Goal: Task Accomplishment & Management: Use online tool/utility

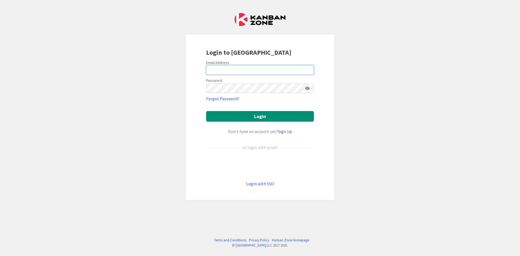
type input "[PERSON_NAME][EMAIL_ADDRESS][DOMAIN_NAME]"
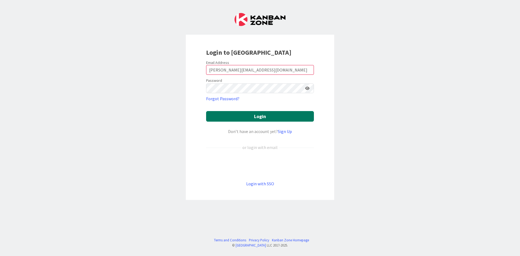
drag, startPoint x: 341, startPoint y: 117, endPoint x: 274, endPoint y: 113, distance: 67.3
click at [341, 116] on div "Login to [GEOGRAPHIC_DATA] Email Address [PERSON_NAME][EMAIL_ADDRESS][DOMAIN_NA…" at bounding box center [260, 128] width 520 height 256
click at [270, 112] on button "Login" at bounding box center [260, 116] width 108 height 11
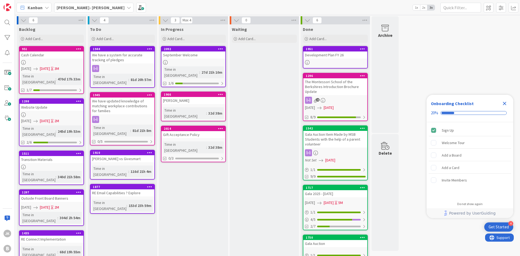
drag, startPoint x: 503, startPoint y: 103, endPoint x: 464, endPoint y: 103, distance: 38.5
click at [503, 103] on icon "Close Checklist" at bounding box center [504, 103] width 7 height 7
click at [109, 41] on div "Add Card..." at bounding box center [122, 39] width 65 height 8
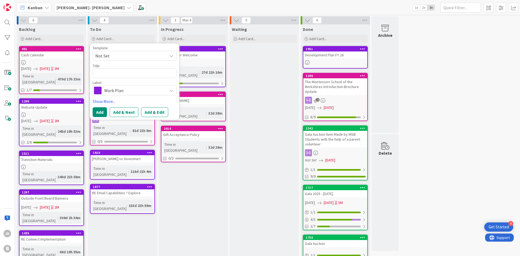
type textarea "x"
type textarea "H"
type textarea "x"
type textarea "Hi"
type textarea "x"
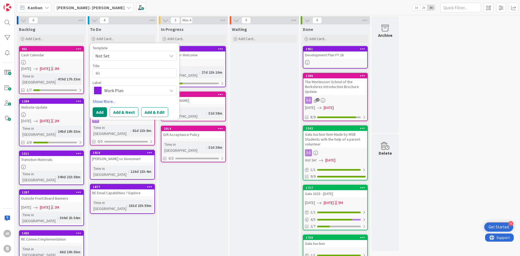
type textarea "Hik"
type textarea "x"
type textarea "Hike"
type textarea "x"
type textarea "Hike"
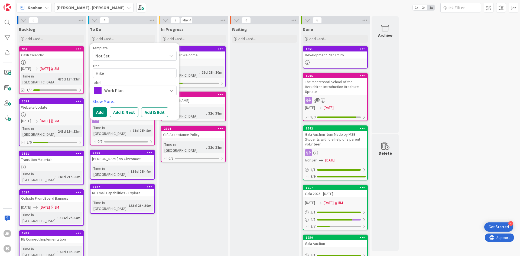
type textarea "x"
type textarea "Hike A"
type textarea "x"
type textarea "Hike A"
type textarea "x"
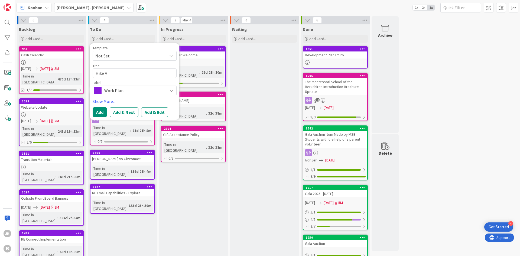
type textarea "Hike A T"
type textarea "x"
type textarea "Hike A Th"
type textarea "x"
type textarea "Hike A Tho"
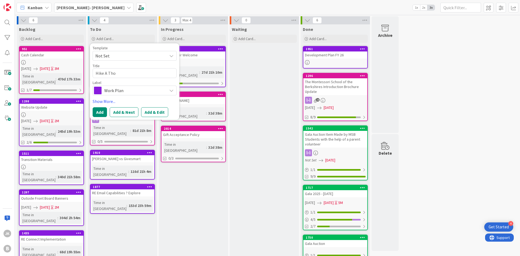
type textarea "x"
type textarea "Hike A Thon"
type textarea "x"
type textarea "Hike A Thon"
click at [117, 88] on span "Work Plan" at bounding box center [134, 91] width 60 height 8
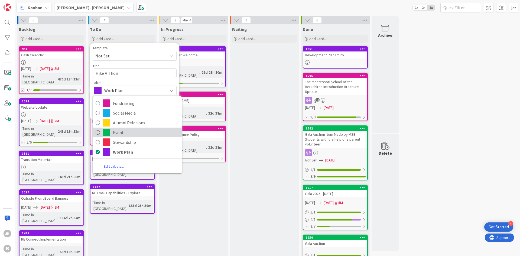
click at [130, 132] on span "Event" at bounding box center [146, 132] width 66 height 8
type textarea "x"
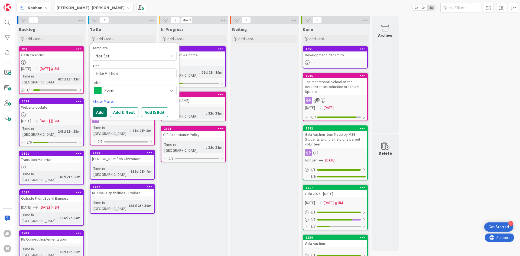
click at [102, 108] on button "Add" at bounding box center [100, 112] width 14 height 10
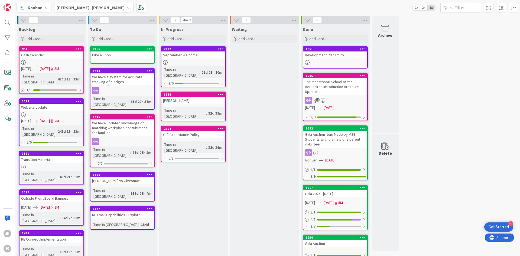
click at [137, 54] on div "Hike A Thon" at bounding box center [122, 54] width 64 height 7
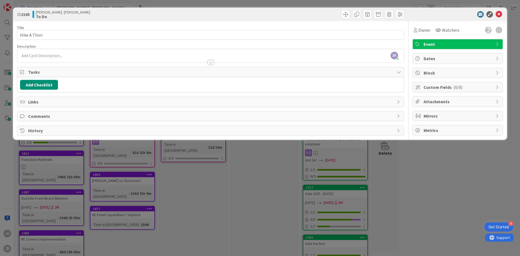
click at [203, 58] on div at bounding box center [210, 60] width 387 height 6
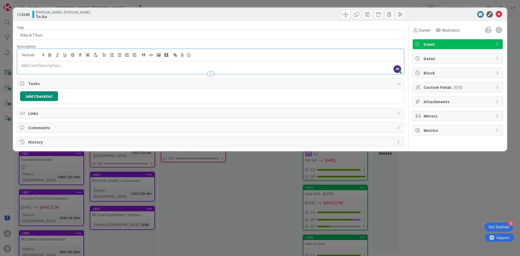
click at [58, 66] on p at bounding box center [210, 65] width 381 height 6
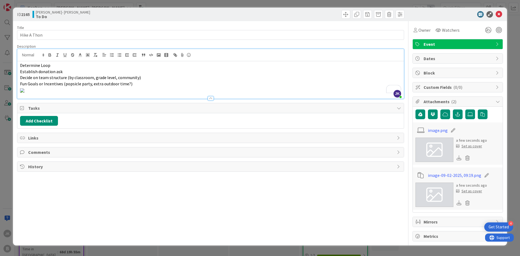
click at [215, 106] on span "Tasks" at bounding box center [211, 108] width 366 height 7
drag, startPoint x: 161, startPoint y: 86, endPoint x: 154, endPoint y: 86, distance: 6.8
click at [161, 86] on p "Fun Goals or Incentives (popsicle party, extra outdoor time?)" at bounding box center [210, 84] width 381 height 6
click at [193, 93] on p "To enrich screen reader interactions, please activate Accessibility in Grammarl…" at bounding box center [210, 90] width 381 height 6
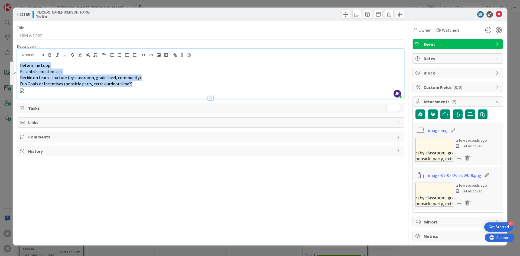
drag, startPoint x: 135, startPoint y: 85, endPoint x: 14, endPoint y: 61, distance: 123.3
click at [14, 61] on div "ID 2165 [PERSON_NAME]- [PERSON_NAME] To Do Title 12 / 128 Hike A Thon Descripti…" at bounding box center [260, 127] width 494 height 238
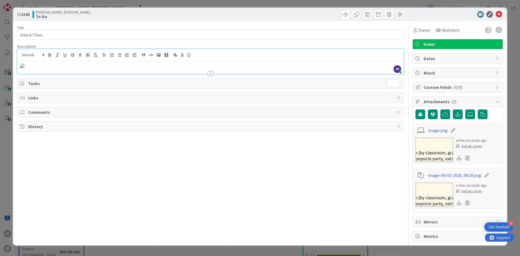
click at [24, 68] on img "To enrich screen reader interactions, please activate Accessibility in Grammarl…" at bounding box center [22, 66] width 4 height 4
drag, startPoint x: 109, startPoint y: 76, endPoint x: 87, endPoint y: 75, distance: 21.1
click at [24, 68] on img "To enrich screen reader interactions, please activate Accessibility in Grammarl…" at bounding box center [22, 66] width 4 height 4
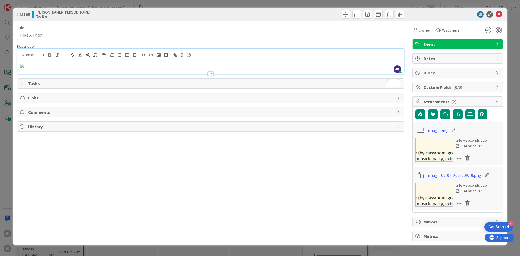
click at [24, 68] on img "To enrich screen reader interactions, please activate Accessibility in Grammarl…" at bounding box center [22, 66] width 4 height 4
drag, startPoint x: 81, startPoint y: 70, endPoint x: 102, endPoint y: 74, distance: 21.7
click at [24, 68] on img "To enrich screen reader interactions, please activate Accessibility in Grammarl…" at bounding box center [22, 66] width 4 height 4
click at [186, 69] on p "To enrich screen reader interactions, please activate Accessibility in Grammarl…" at bounding box center [210, 65] width 381 height 6
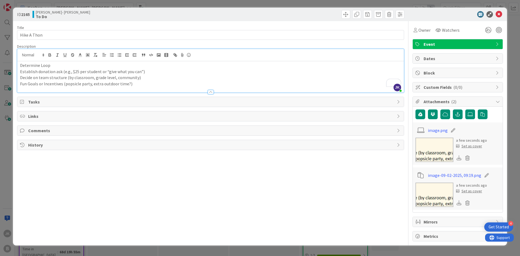
click at [24, 77] on p "Decide on team structure (by classroom, grade level, community)" at bounding box center [210, 77] width 381 height 6
click at [24, 71] on p "Establish donation ask (e.g., $25 per student or “give what you can”)" at bounding box center [210, 72] width 381 height 6
click at [24, 64] on p "Determine Loop" at bounding box center [210, 65] width 381 height 6
click at [55, 63] on p "Determine Loop" at bounding box center [210, 65] width 381 height 6
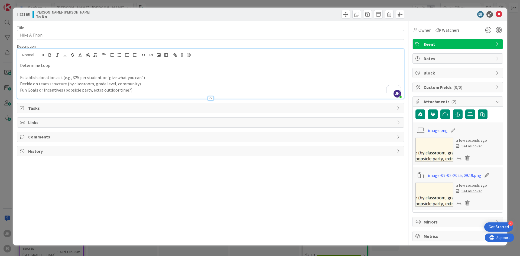
click at [149, 78] on p "Establish donation ask (e.g., $25 per student or “give what you can”)" at bounding box center [210, 77] width 381 height 6
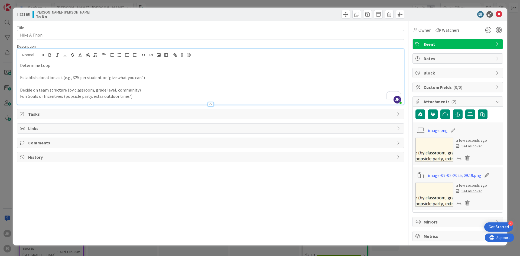
click at [138, 93] on p "Fun Goals or Incentives (popsicle party, extra outdoor time?)" at bounding box center [210, 96] width 381 height 6
click at [142, 91] on p "Decide on team structure (by classroom, grade level, community)" at bounding box center [210, 90] width 381 height 6
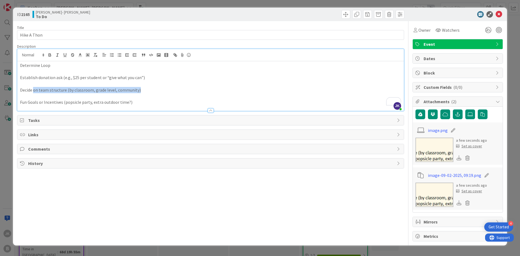
drag, startPoint x: 33, startPoint y: 90, endPoint x: 139, endPoint y: 89, distance: 106.4
click at [139, 89] on p "Decide on team structure (by classroom, grade level, community)" at bounding box center [210, 90] width 381 height 6
click at [138, 103] on p "Fun Goals or Incentives (popsicle party, extra outdoor time?)" at bounding box center [210, 102] width 381 height 6
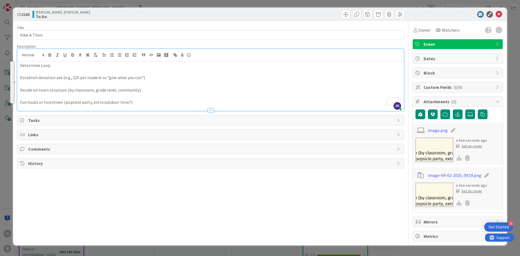
drag, startPoint x: 59, startPoint y: 91, endPoint x: 19, endPoint y: 66, distance: 46.7
click at [19, 66] on div "ID 2165 [PERSON_NAME]- [PERSON_NAME] To Do Title 12 / 128 Hike A Thon Descripti…" at bounding box center [260, 128] width 520 height 256
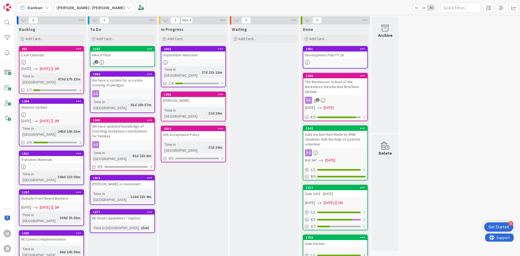
click at [132, 53] on div "Hike A Thon" at bounding box center [122, 54] width 64 height 7
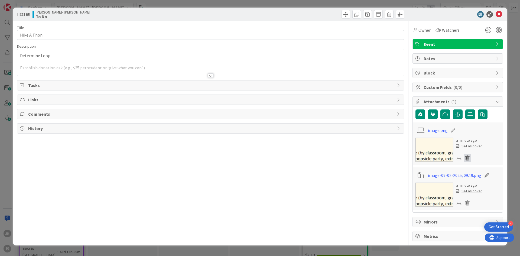
click at [468, 157] on icon at bounding box center [468, 158] width 8 height 8
click at [418, 183] on button "Delete" at bounding box center [417, 184] width 20 height 10
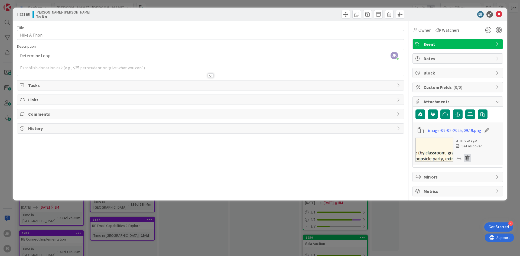
click at [467, 160] on icon at bounding box center [468, 158] width 8 height 8
click at [415, 182] on button "Delete" at bounding box center [417, 184] width 20 height 10
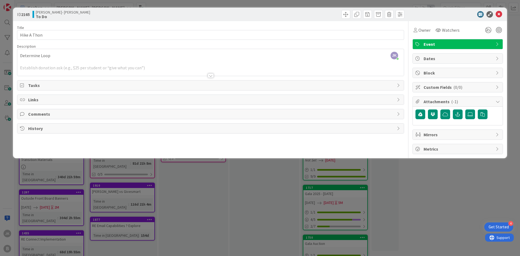
click at [226, 70] on div at bounding box center [210, 69] width 387 height 14
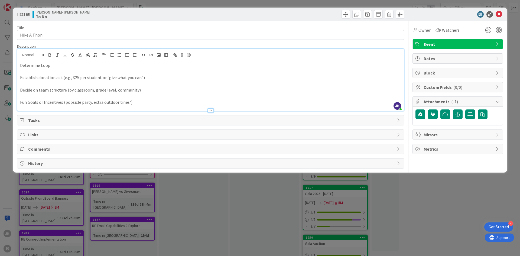
click at [141, 78] on p "Establish donation ask (e.g., $25 per student or “give what you can”)" at bounding box center [210, 77] width 381 height 6
click at [187, 77] on p "Establish donation ask (e.g., $25 per student or “give what you can”, family ra…" at bounding box center [210, 77] width 381 height 6
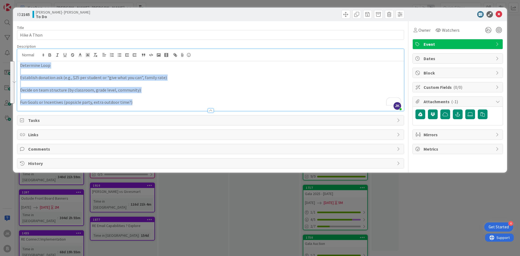
drag, startPoint x: 43, startPoint y: 74, endPoint x: 17, endPoint y: 66, distance: 27.6
click at [17, 66] on div "ID 2165 [PERSON_NAME]- [PERSON_NAME] To Do Title 12 / 128 Hike A Thon Descripti…" at bounding box center [260, 128] width 520 height 256
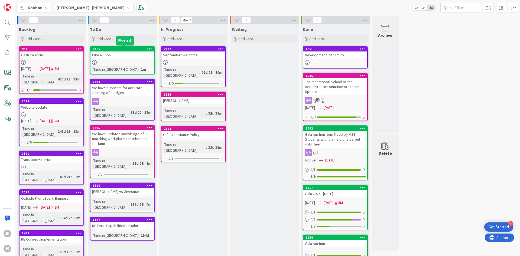
click at [123, 53] on div "Hike A Thon" at bounding box center [122, 54] width 64 height 7
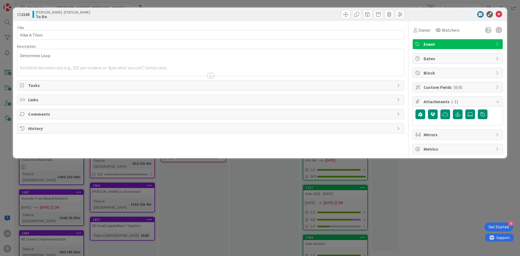
click at [210, 76] on div at bounding box center [211, 75] width 6 height 4
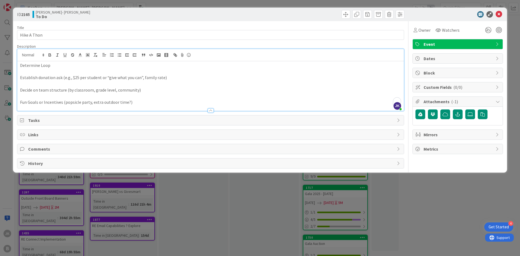
click at [22, 65] on p "Determine Loop" at bounding box center [210, 65] width 381 height 6
click at [19, 66] on div "Determine Loop Establish donation ask (e.g., $25 per student or “give what you …" at bounding box center [210, 86] width 387 height 50
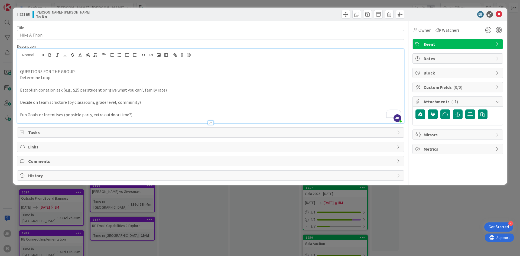
drag, startPoint x: 77, startPoint y: 72, endPoint x: 20, endPoint y: 69, distance: 57.2
click at [20, 69] on div "QUESTIONS FOR THE GROUP: Determine Loop Establish donation ask (e.g., $25 per s…" at bounding box center [210, 92] width 387 height 62
click at [25, 65] on p "To enrich screen reader interactions, please activate Accessibility in Grammarl…" at bounding box center [210, 65] width 381 height 6
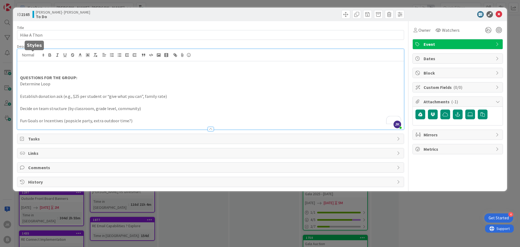
click at [34, 66] on p "To enrich screen reader interactions, please activate Accessibility in Grammarl…" at bounding box center [210, 65] width 381 height 6
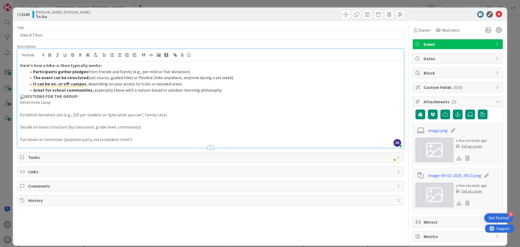
click at [226, 99] on p "UESTIONS FOR THE GROUP:" at bounding box center [210, 96] width 381 height 6
click at [24, 99] on img "To enrich screen reader interactions, please activate Accessibility in Grammarl…" at bounding box center [22, 97] width 4 height 4
click at [222, 99] on p "UESTIONS FOR THE GROUP:" at bounding box center [210, 96] width 381 height 6
click at [299, 99] on p "UESTIONS FOR THE GROUP:" at bounding box center [210, 96] width 381 height 6
click at [465, 158] on icon at bounding box center [468, 158] width 8 height 8
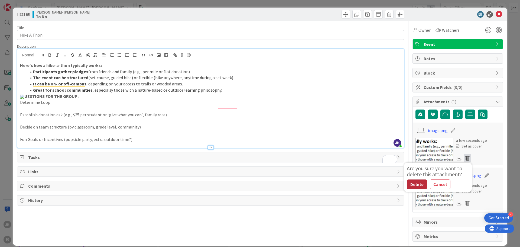
click at [413, 183] on button "Delete" at bounding box center [417, 184] width 20 height 10
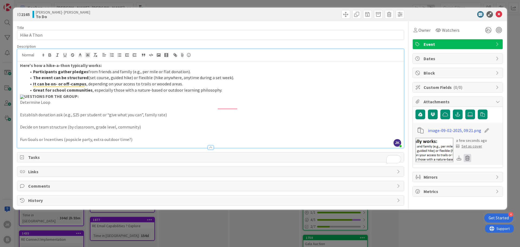
click at [467, 155] on icon at bounding box center [468, 158] width 8 height 8
click at [412, 183] on button "Delete" at bounding box center [417, 184] width 20 height 10
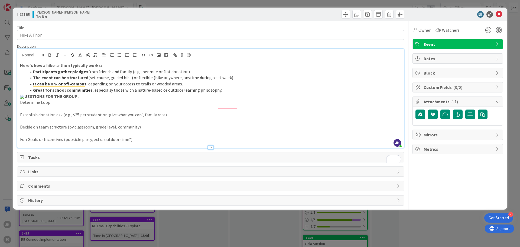
click at [213, 105] on p "Determine Loop" at bounding box center [210, 102] width 381 height 6
click at [226, 99] on p "UESTIONS FOR THE GROUP:" at bounding box center [210, 96] width 381 height 6
click at [281, 99] on p "UESTIONS FOR THE GROUP:" at bounding box center [210, 96] width 381 height 6
drag, startPoint x: 117, startPoint y: 103, endPoint x: 36, endPoint y: 101, distance: 80.5
click at [36, 99] on p "UESTIONS FOR THE GROUP:" at bounding box center [210, 96] width 381 height 6
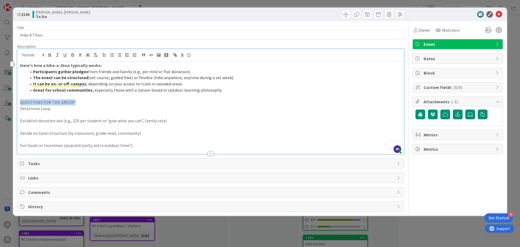
drag, startPoint x: 81, startPoint y: 102, endPoint x: 5, endPoint y: 102, distance: 75.6
click at [5, 102] on div "ID 2165 [PERSON_NAME]- [PERSON_NAME] To Do Title 12 / 128 Hike A Thon Descripti…" at bounding box center [260, 123] width 520 height 247
click at [80, 84] on strong "It can be on- or off-campus" at bounding box center [59, 83] width 53 height 5
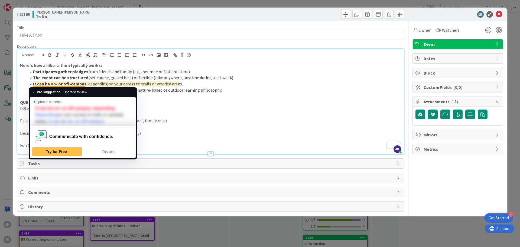
click at [191, 88] on li "Great for school communities , especially those with a nature-based or outdoor …" at bounding box center [214, 90] width 375 height 6
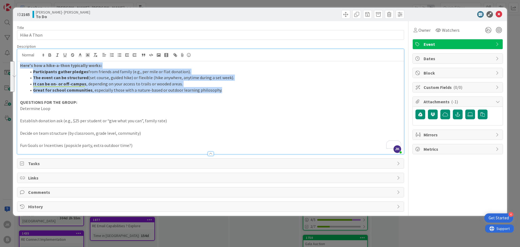
drag, startPoint x: 68, startPoint y: 76, endPoint x: 0, endPoint y: 57, distance: 71.0
click at [0, 57] on div "ID 2165 [PERSON_NAME]- [PERSON_NAME] To Do Title 12 / 128 Hike A Thon Descripti…" at bounding box center [260, 123] width 520 height 247
click at [231, 91] on li "Great for school communities , especially those with a nature-based or outdoor …" at bounding box center [214, 90] width 375 height 6
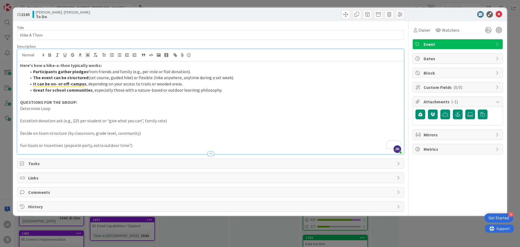
click at [33, 71] on span "To enrich screen reader interactions, please activate Accessibility in Grammarl…" at bounding box center [33, 72] width 0 height 6
drag, startPoint x: 132, startPoint y: 77, endPoint x: 226, endPoint y: 76, distance: 94.0
click at [226, 76] on li "The event can be structured (set course, guided hike) or flexible (hike anywher…" at bounding box center [214, 77] width 375 height 6
click at [239, 76] on li "The event can be structured (set course, guided hike) or flexible (hike anywher…" at bounding box center [214, 77] width 375 height 6
click at [248, 77] on li "The event can be structured (set course, guided hike) or flexible (hike anywher…" at bounding box center [214, 77] width 375 height 6
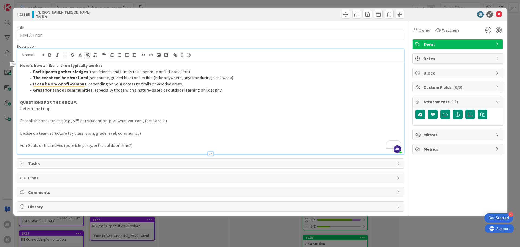
drag, startPoint x: 246, startPoint y: 78, endPoint x: 20, endPoint y: 78, distance: 226.2
click at [18, 78] on div "ID 2165 [PERSON_NAME]- [PERSON_NAME] To Do Title 12 / 128 Hike A Thon Descripti…" at bounding box center [260, 123] width 520 height 247
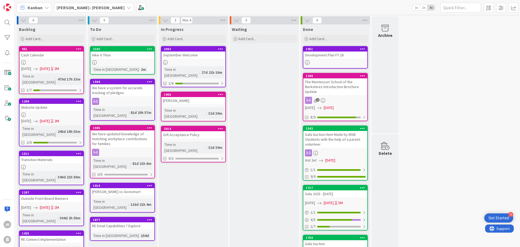
drag, startPoint x: 125, startPoint y: 60, endPoint x: 122, endPoint y: 60, distance: 3.5
click at [125, 60] on link "2165 Hike A Thon Time in Column : 2m" at bounding box center [122, 60] width 65 height 28
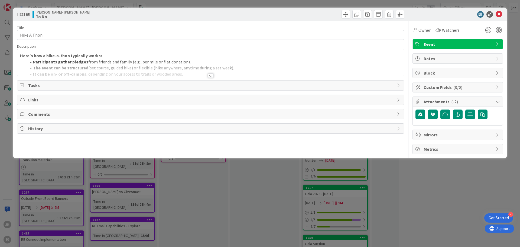
click at [177, 64] on div at bounding box center [210, 69] width 387 height 14
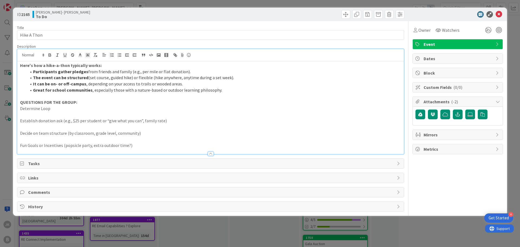
click at [242, 76] on li "The event can be structured (set course, guided hike) or flexible (hike anywher…" at bounding box center [214, 77] width 375 height 6
drag, startPoint x: 233, startPoint y: 76, endPoint x: 86, endPoint y: 79, distance: 147.1
click at [86, 79] on li "The event can be structured (set course, guided hike) or flexible (hike anywher…" at bounding box center [214, 77] width 375 height 6
click at [186, 85] on li "It can be on- or off-campus , depending on your access to trails or wooded area…" at bounding box center [214, 84] width 375 height 6
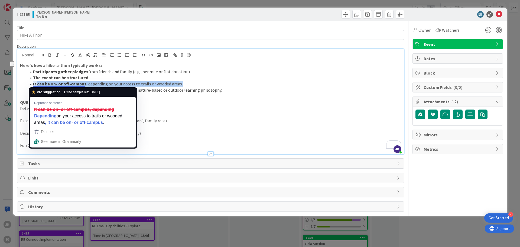
drag, startPoint x: 124, startPoint y: 86, endPoint x: 38, endPoint y: 85, distance: 86.7
click at [38, 85] on li "It can be on- or off-campus , depending on your access to trails or wooded area…" at bounding box center [214, 84] width 375 height 6
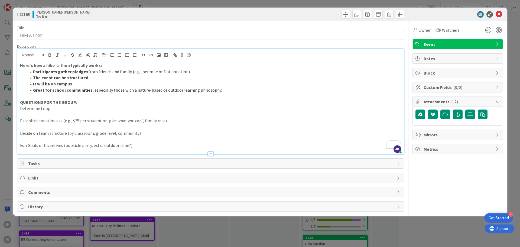
click at [236, 92] on li "Great for school communities , especially those with a nature-based or outdoor …" at bounding box center [214, 90] width 375 height 6
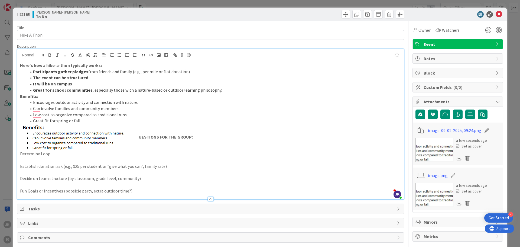
click at [216, 139] on p "UESTIONS FOR THE GROUP:" at bounding box center [210, 137] width 381 height 27
drag, startPoint x: 133, startPoint y: 144, endPoint x: 50, endPoint y: 129, distance: 83.9
click at [50, 129] on img "To enrich screen reader interactions, please activate Accessibility in Grammarl…" at bounding box center [79, 137] width 119 height 27
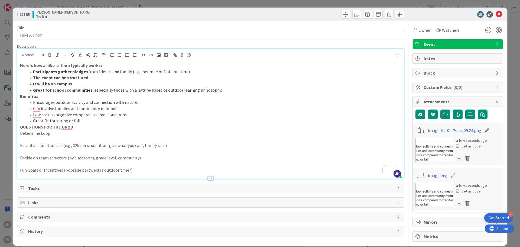
click at [76, 126] on p "QUESTIONS FOR THE GROU" at bounding box center [210, 127] width 381 height 6
click at [98, 120] on li "Great fit for spring or fall." at bounding box center [214, 121] width 375 height 6
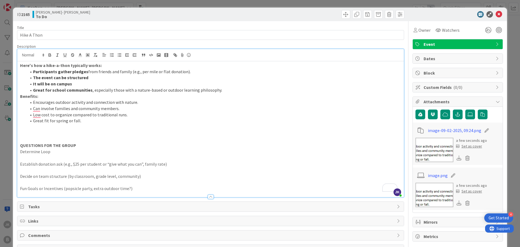
click at [38, 129] on p "To enrich screen reader interactions, please activate Accessibility in Grammarl…" at bounding box center [210, 127] width 381 height 6
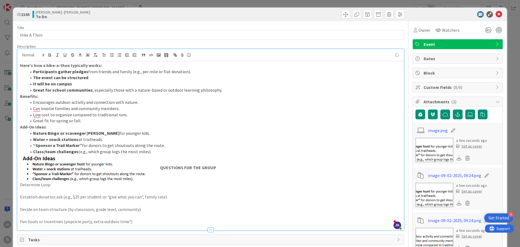
click at [239, 170] on p "QUESTIONS FOR THE GROUP" at bounding box center [210, 168] width 381 height 27
click at [161, 167] on strong "QUESTIONS FOR THE GROUP" at bounding box center [118, 167] width 196 height 5
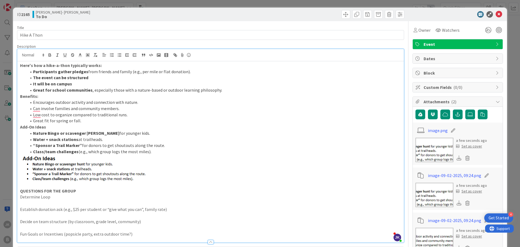
drag, startPoint x: 150, startPoint y: 178, endPoint x: 145, endPoint y: 178, distance: 5.7
click at [150, 178] on img "To enrich screen reader interactions, please activate Accessibility in Grammarl…" at bounding box center [90, 168] width 140 height 27
click at [140, 178] on img "To enrich screen reader interactions, please activate Accessibility in Grammarl…" at bounding box center [90, 168] width 140 height 27
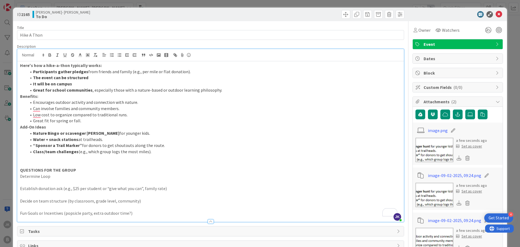
click at [150, 212] on p "Fun Goals or Incentives (popsicle party, extra outdoor time?)" at bounding box center [210, 213] width 381 height 6
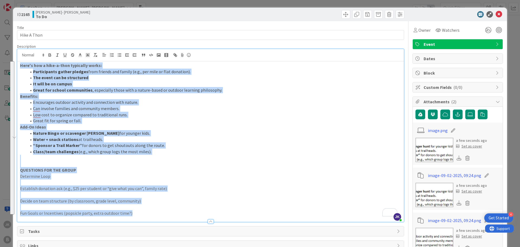
drag, startPoint x: 142, startPoint y: 214, endPoint x: 14, endPoint y: 64, distance: 197.5
click at [14, 64] on div "ID 2165 [PERSON_NAME]- [PERSON_NAME] To Do Title 12 / 128 Hike A Thon Descripti…" at bounding box center [260, 172] width 494 height 328
copy div "Here's how a hike-a-thon typically works: Participants gather pledges from frie…"
click at [108, 148] on li "“Sponsor a Trail Marker” for donors to get shoutouts along the route." at bounding box center [214, 145] width 375 height 6
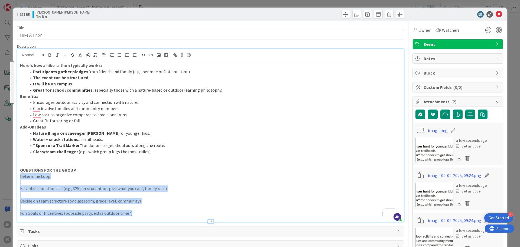
drag, startPoint x: 93, startPoint y: 210, endPoint x: 5, endPoint y: 177, distance: 94.1
click at [5, 177] on div "ID 2165 [PERSON_NAME]- [PERSON_NAME] To Do Title 12 / 128 Hike A Thon Descripti…" at bounding box center [260, 123] width 520 height 247
click at [147, 213] on p "Fun Goals or Incentives (popsicle party, extra outdoor time?)" at bounding box center [210, 213] width 381 height 6
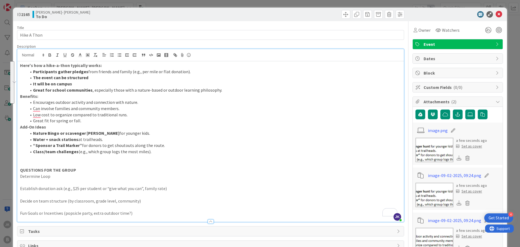
click at [137, 215] on p "Fun Goals or Incentives (popsicle party, extra outdoor time?)" at bounding box center [210, 213] width 381 height 6
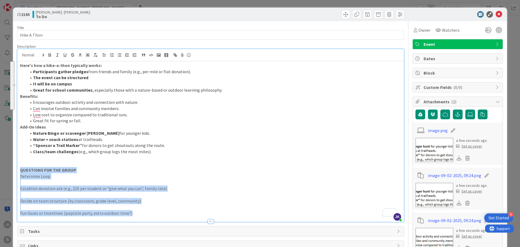
drag, startPoint x: 66, startPoint y: 201, endPoint x: 21, endPoint y: 169, distance: 55.7
click at [21, 169] on div "Here's how a hike-a-thon typically works: Participants gather pledges from frie…" at bounding box center [210, 141] width 387 height 160
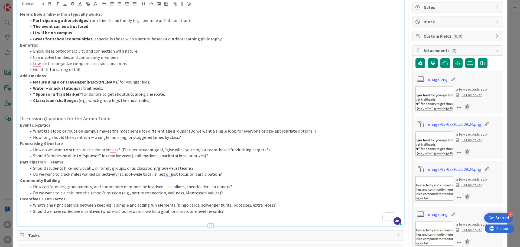
scroll to position [78, 0]
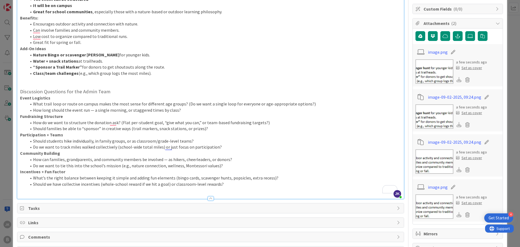
click at [309, 104] on li "What trail loop or route on campus makes the most sense for different age group…" at bounding box center [214, 104] width 375 height 6
click at [190, 110] on li "How long should the event run — a single morning, or staggered times by class?" at bounding box center [214, 110] width 375 height 6
click at [66, 117] on p "Fundraising Structure" at bounding box center [210, 116] width 381 height 6
drag, startPoint x: 81, startPoint y: 129, endPoint x: 207, endPoint y: 132, distance: 126.0
click at [207, 132] on div "Here's how a hike-a-thon typically works: Participants gather pledges from frie…" at bounding box center [210, 91] width 387 height 216
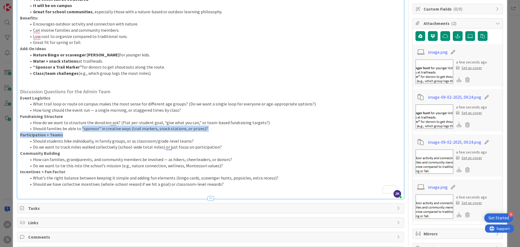
click at [209, 130] on li "Should families be able to “sponsor” in creative ways (trail markers, snack sta…" at bounding box center [214, 128] width 375 height 6
drag, startPoint x: 206, startPoint y: 128, endPoint x: 129, endPoint y: 128, distance: 76.4
click at [129, 128] on li "Should families be able to “sponsor” in creative ways (trail markers, snack sta…" at bounding box center [214, 128] width 375 height 6
click at [219, 130] on li "Should families be able to “sponsor” in creative ways (trail markers, snack sta…" at bounding box center [214, 128] width 375 height 6
click at [205, 129] on li "Should families be able to “sponsor” in creative ways (trail markers, snack sta…" at bounding box center [214, 128] width 375 height 6
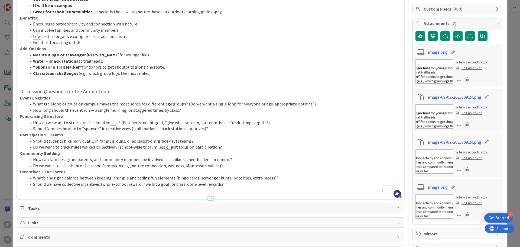
click at [76, 133] on p "Participation + Teams" at bounding box center [210, 135] width 381 height 6
drag, startPoint x: 74, startPoint y: 134, endPoint x: 16, endPoint y: 135, distance: 58.2
click at [15, 135] on div "ID 2165 [PERSON_NAME]- [PERSON_NAME] To Do Title 12 / 128 Hike A Thon Descripti…" at bounding box center [260, 123] width 520 height 247
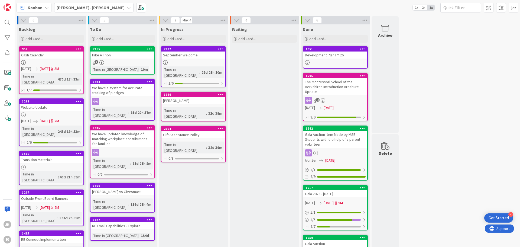
click at [129, 56] on div "Hike A Thon" at bounding box center [122, 54] width 64 height 7
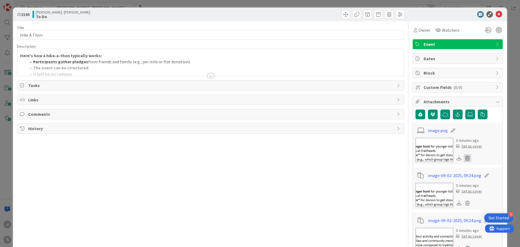
click at [465, 158] on icon at bounding box center [468, 158] width 8 height 8
click at [412, 184] on button "Delete" at bounding box center [417, 184] width 20 height 10
click at [464, 158] on icon at bounding box center [468, 158] width 8 height 8
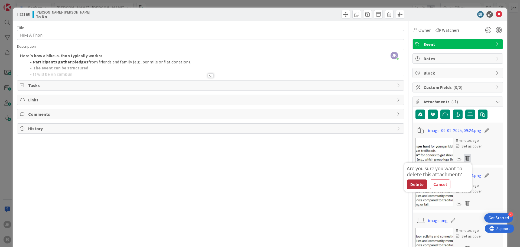
click at [413, 184] on button "Delete" at bounding box center [417, 184] width 20 height 10
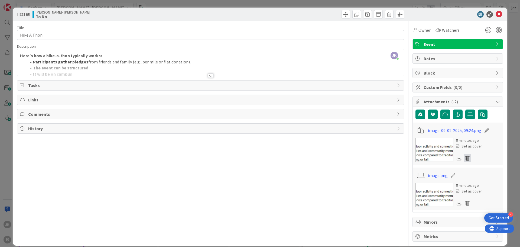
click at [464, 159] on icon at bounding box center [468, 158] width 8 height 8
click at [415, 181] on button "Delete" at bounding box center [417, 184] width 20 height 10
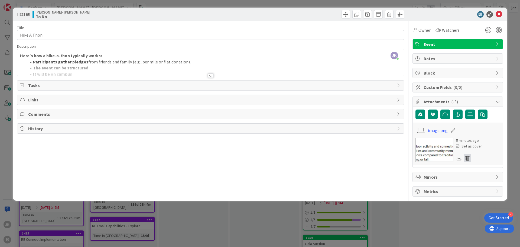
click at [469, 157] on icon at bounding box center [468, 158] width 8 height 8
drag, startPoint x: 412, startPoint y: 183, endPoint x: 410, endPoint y: 178, distance: 4.6
click at [412, 181] on button "Delete" at bounding box center [417, 184] width 20 height 10
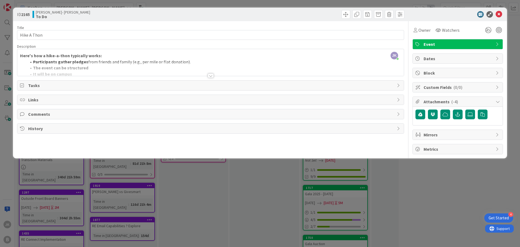
click at [211, 77] on div at bounding box center [211, 75] width 6 height 4
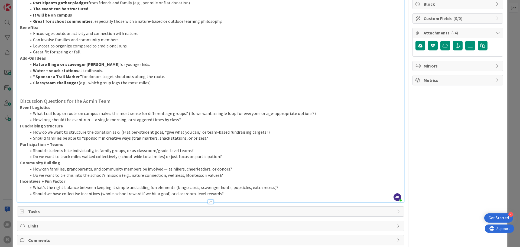
scroll to position [81, 0]
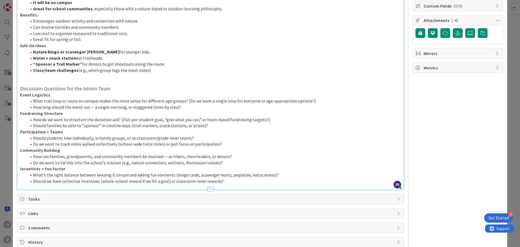
click at [69, 139] on li "Should students hike individually, in family groups, or as classroom/grade-leve…" at bounding box center [214, 138] width 375 height 6
click at [69, 144] on li "Do we want to track miles walked collectively (school-wide total miles) or just…" at bounding box center [214, 144] width 375 height 6
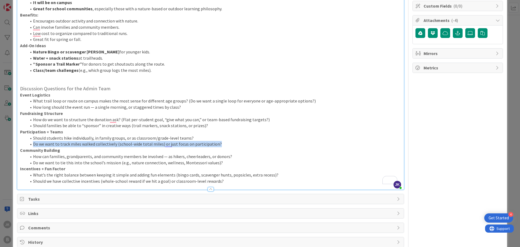
drag, startPoint x: 225, startPoint y: 144, endPoint x: 33, endPoint y: 145, distance: 191.8
click at [33, 145] on li "Do we want to track miles walked collectively (school-wide total miles) or just…" at bounding box center [214, 144] width 375 height 6
click at [222, 143] on li "Do we want to track miles walked collectively (school-wide total miles) or just…" at bounding box center [214, 144] width 375 height 6
drag, startPoint x: 228, startPoint y: 144, endPoint x: 34, endPoint y: 144, distance: 193.9
click at [34, 144] on li "Do we want to track miles walked collectively (school-wide total miles) or just…" at bounding box center [214, 144] width 375 height 6
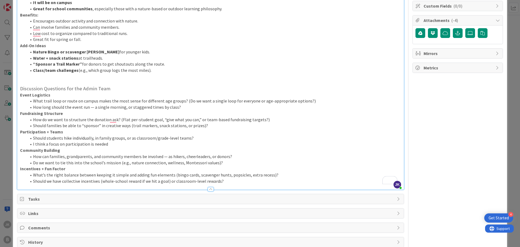
drag, startPoint x: 121, startPoint y: 144, endPoint x: 4, endPoint y: 145, distance: 116.7
click at [4, 145] on div "ID 2165 [PERSON_NAME]- [PERSON_NAME] To Do Title 12 / 128 Hike A Thon Descripti…" at bounding box center [260, 123] width 520 height 247
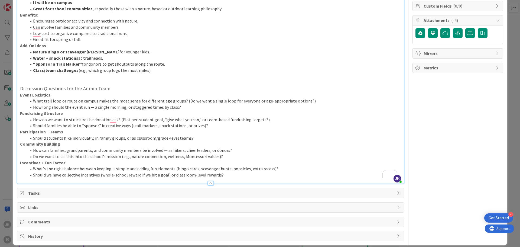
click at [234, 150] on li "How can families, grandparents, and community members be involved — as hikers, …" at bounding box center [214, 150] width 375 height 6
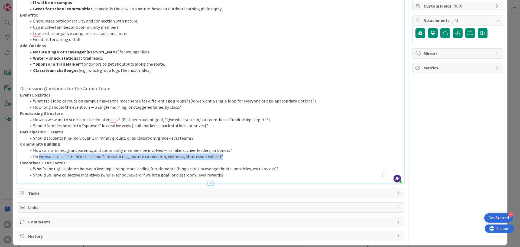
drag, startPoint x: 39, startPoint y: 157, endPoint x: 220, endPoint y: 155, distance: 180.9
click at [220, 155] on li "Do we want to tie this into the school’s mission (e.g., nature connection, well…" at bounding box center [214, 156] width 375 height 6
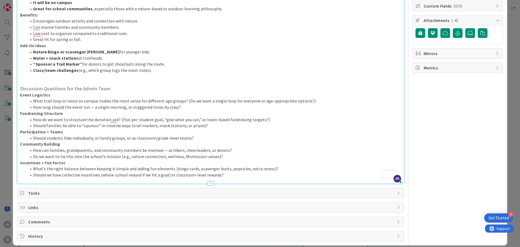
click at [35, 156] on li "Do we want to tie this into the school’s mission (e.g., nature connection, well…" at bounding box center [214, 156] width 375 height 6
click at [213, 157] on li "How do we want to tie this into the school’s mission (e.g., nature connection, …" at bounding box center [214, 156] width 375 height 6
click at [238, 155] on li "How do we want to tie this into the school’s mission (e.g., nature connection, …" at bounding box center [214, 156] width 375 height 6
click at [81, 164] on p "Incentives + Fun Factor" at bounding box center [210, 163] width 381 height 6
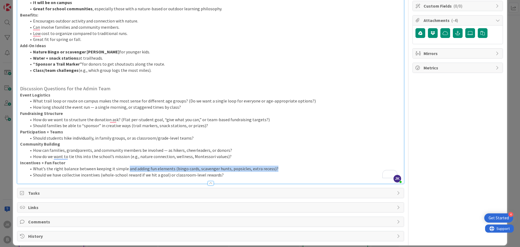
drag, startPoint x: 126, startPoint y: 169, endPoint x: 304, endPoint y: 171, distance: 178.0
click at [304, 171] on li "What’s the right balance between keeping it simple and adding fun elements (bin…" at bounding box center [214, 168] width 375 height 6
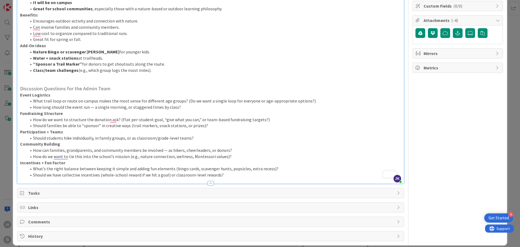
click at [245, 176] on li "Should we have collective incentives (whole-school reward if we hit a goal) or …" at bounding box center [214, 175] width 375 height 6
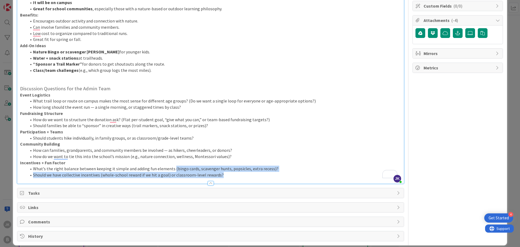
drag, startPoint x: 223, startPoint y: 173, endPoint x: 171, endPoint y: 167, distance: 51.7
click at [171, 167] on ol "What’s the right balance between keeping it simple and adding fun elements (bin…" at bounding box center [210, 171] width 381 height 12
click at [238, 176] on li "Should we have collective incentives (whole-school reward if we hit a goal) or …" at bounding box center [214, 175] width 375 height 6
drag, startPoint x: 161, startPoint y: 172, endPoint x: 34, endPoint y: 172, distance: 127.3
click at [33, 173] on li "Should we have collective incentives (whole-school reward if we hit a goal) or …" at bounding box center [214, 175] width 375 height 6
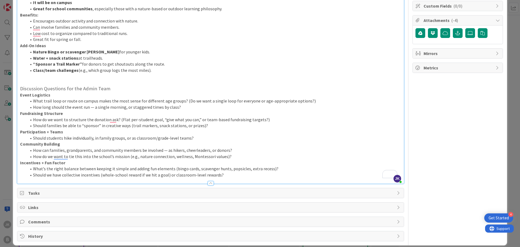
click at [264, 169] on li "What’s the right balance between keeping it simple and adding fun elements (bin…" at bounding box center [214, 168] width 375 height 6
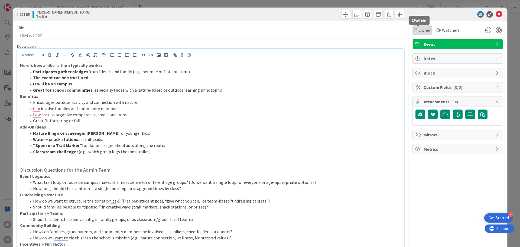
click at [420, 29] on span "Owner" at bounding box center [424, 30] width 12 height 7
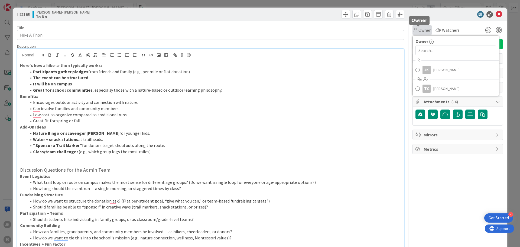
click at [418, 30] on span "Owner" at bounding box center [424, 30] width 12 height 7
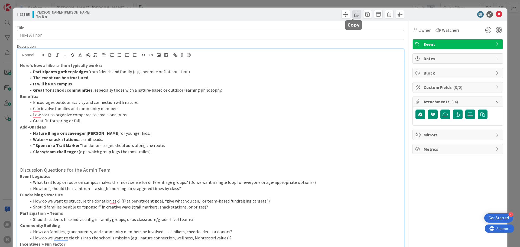
click at [353, 14] on span at bounding box center [356, 14] width 9 height 9
type textarea "x"
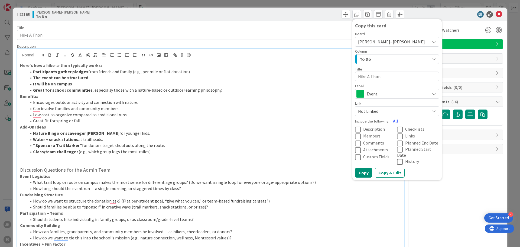
click at [396, 42] on span "[PERSON_NAME]- [PERSON_NAME]" at bounding box center [392, 42] width 69 height 8
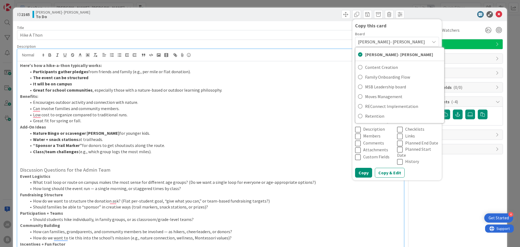
click at [396, 43] on span "[PERSON_NAME]- [PERSON_NAME]" at bounding box center [392, 42] width 69 height 8
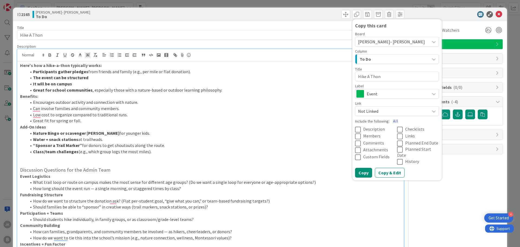
click at [422, 22] on div "Copy this card" at bounding box center [397, 25] width 84 height 7
click at [428, 12] on div at bounding box center [455, 14] width 96 height 7
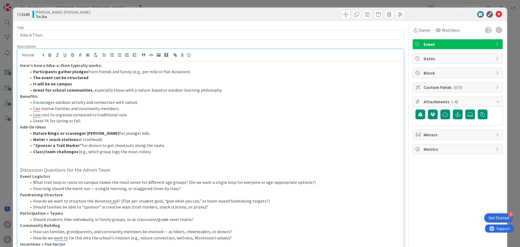
click at [444, 133] on span "Mirrors" at bounding box center [458, 134] width 69 height 7
click at [452, 152] on span "Select..." at bounding box center [452, 152] width 69 height 8
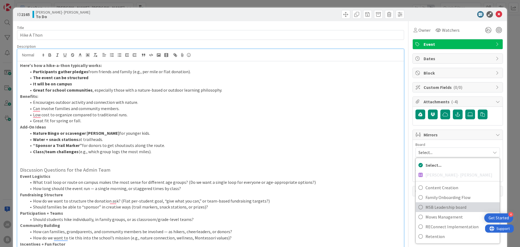
click at [461, 207] on span "MSB Leadership board" at bounding box center [462, 207] width 72 height 8
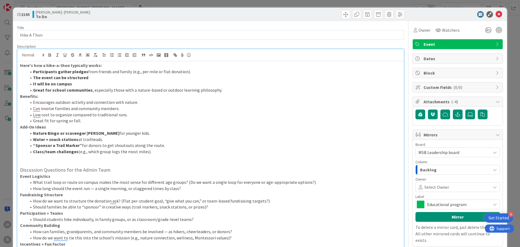
scroll to position [27, 0]
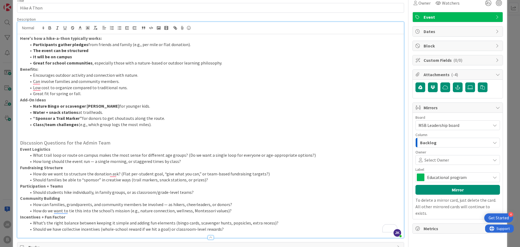
click at [452, 141] on div "Backlog" at bounding box center [455, 142] width 72 height 9
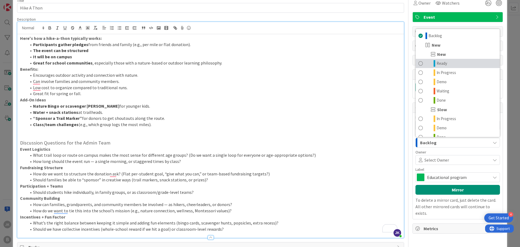
click at [447, 63] on link "Ready" at bounding box center [458, 63] width 84 height 9
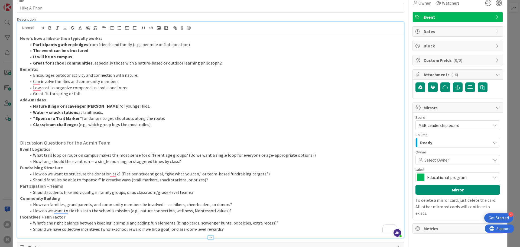
click at [455, 179] on span "Educational program" at bounding box center [457, 177] width 61 height 8
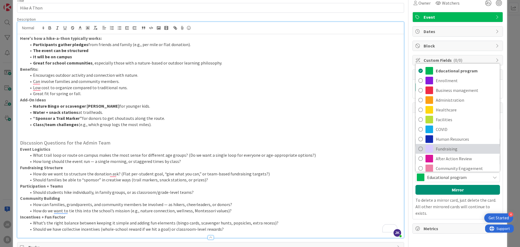
drag, startPoint x: 450, startPoint y: 147, endPoint x: 454, endPoint y: 151, distance: 5.2
click at [450, 147] on span "Fundraising" at bounding box center [466, 149] width 61 height 8
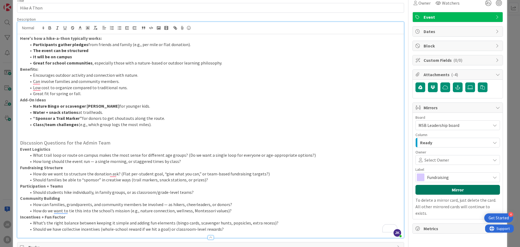
click at [452, 189] on button "Mirror" at bounding box center [457, 190] width 85 height 10
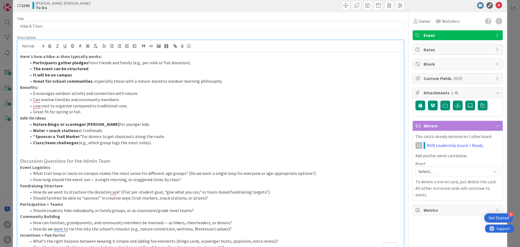
scroll to position [0, 0]
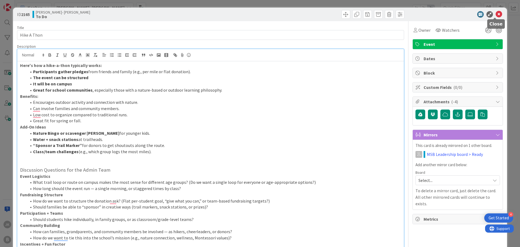
click at [496, 15] on icon at bounding box center [499, 14] width 7 height 7
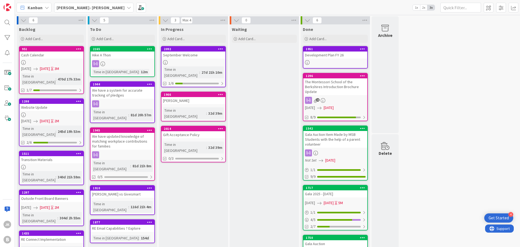
click at [73, 8] on b "[PERSON_NAME]- [PERSON_NAME]" at bounding box center [91, 7] width 68 height 5
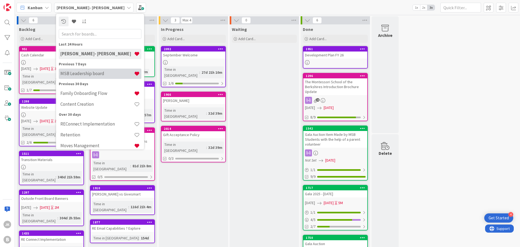
click at [90, 76] on div "MSB Leadership board" at bounding box center [100, 74] width 83 height 10
